Goal: Transaction & Acquisition: Purchase product/service

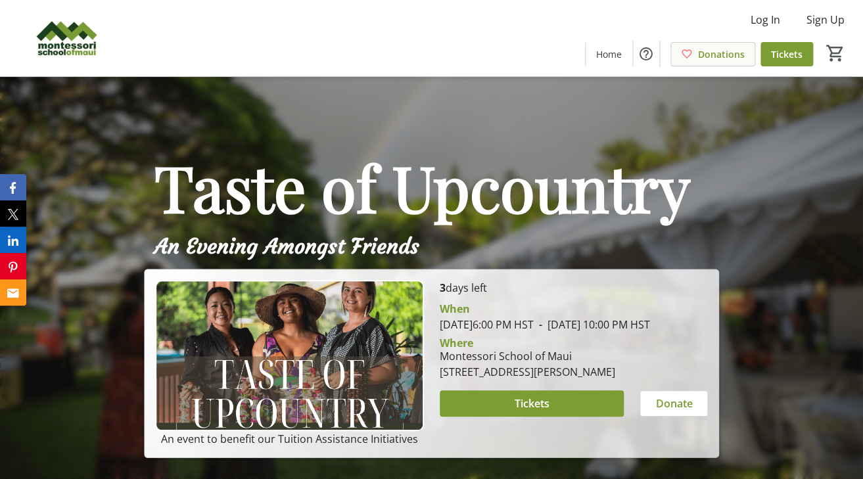
click at [718, 51] on span "Donations" at bounding box center [721, 54] width 47 height 14
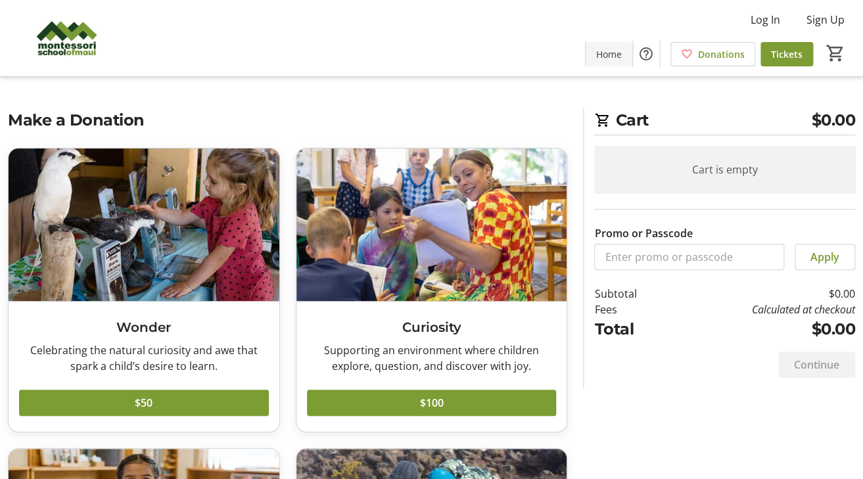
click at [609, 57] on span "Home" at bounding box center [609, 54] width 26 height 14
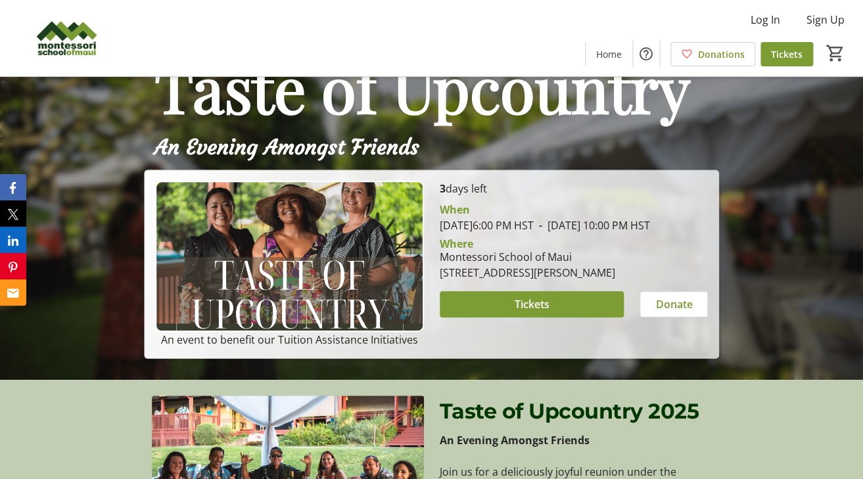
scroll to position [105, 0]
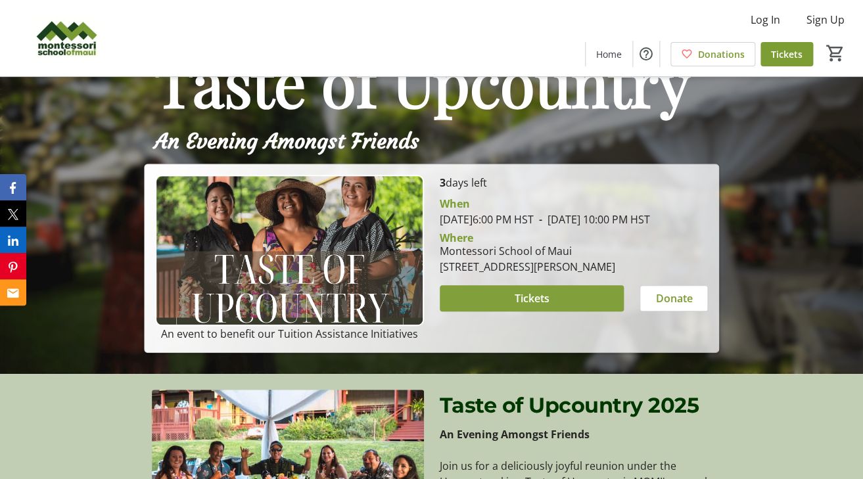
click at [490, 314] on span at bounding box center [532, 299] width 185 height 32
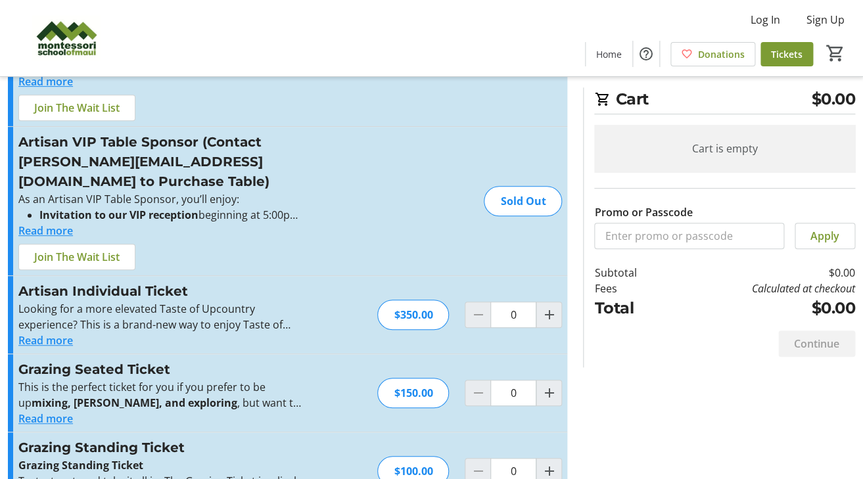
scroll to position [139, 0]
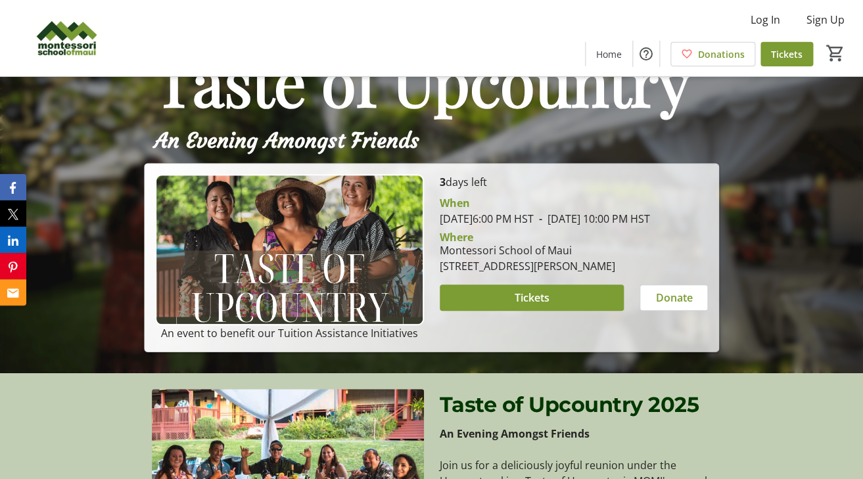
scroll to position [105, 0]
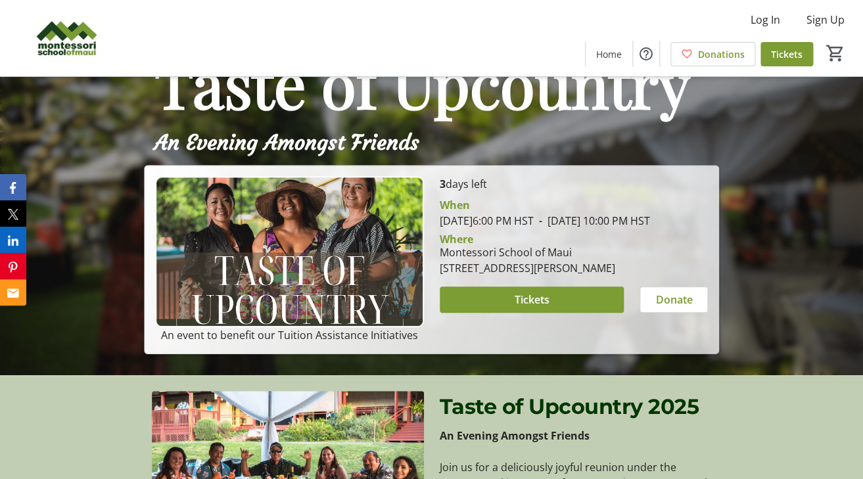
scroll to position [105, 0]
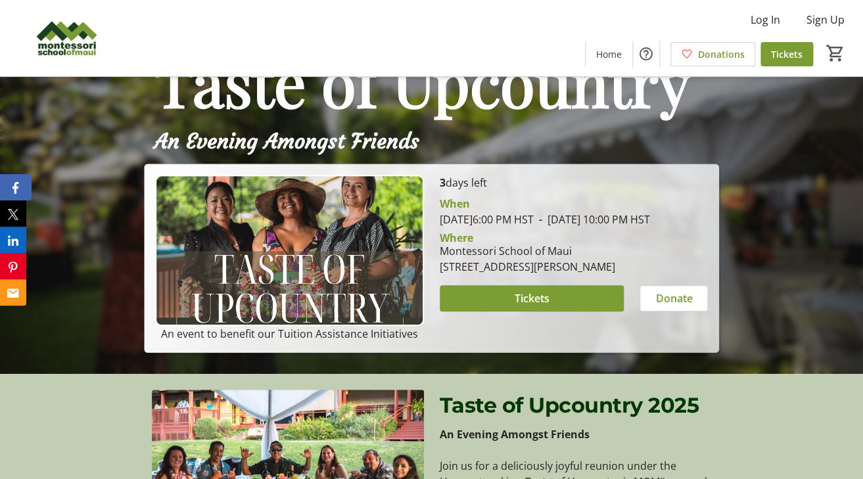
click at [15, 183] on icon "Facebook" at bounding box center [15, 188] width 6 height 12
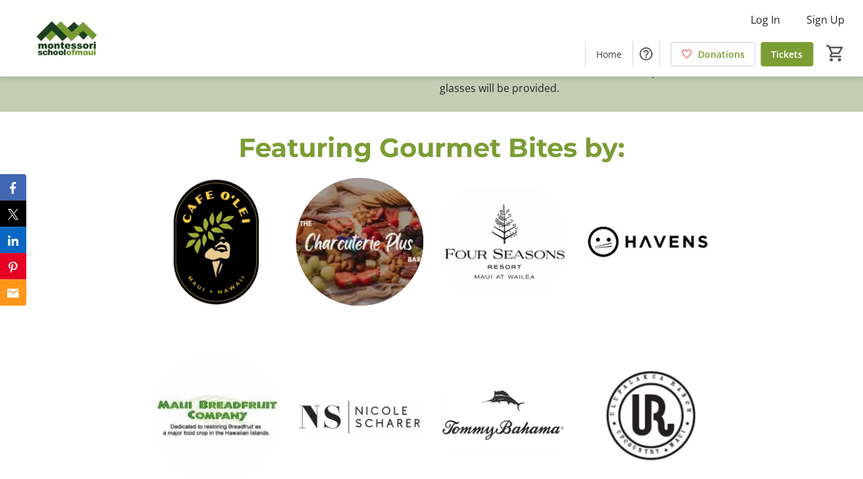
scroll to position [770, 0]
